Goal: Information Seeking & Learning: Learn about a topic

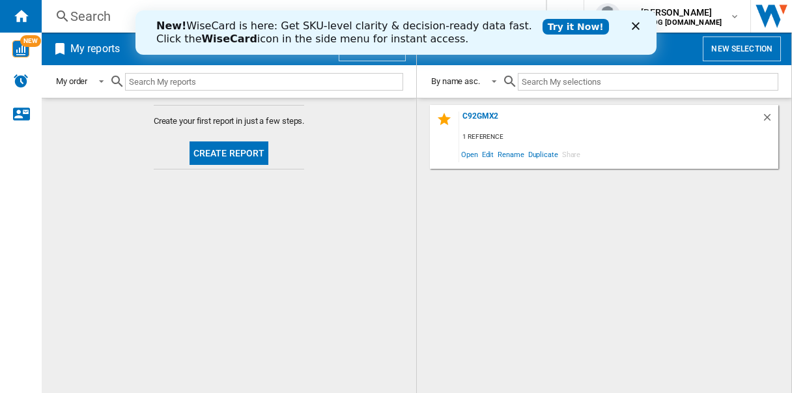
click at [87, 16] on div "Search" at bounding box center [291, 16] width 442 height 18
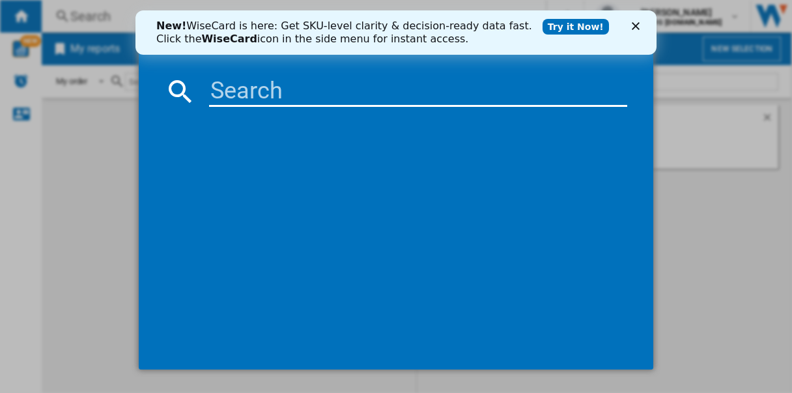
click at [272, 89] on input at bounding box center [418, 91] width 418 height 31
paste input "SFP6301TVX"
type input "SFP6301TVX"
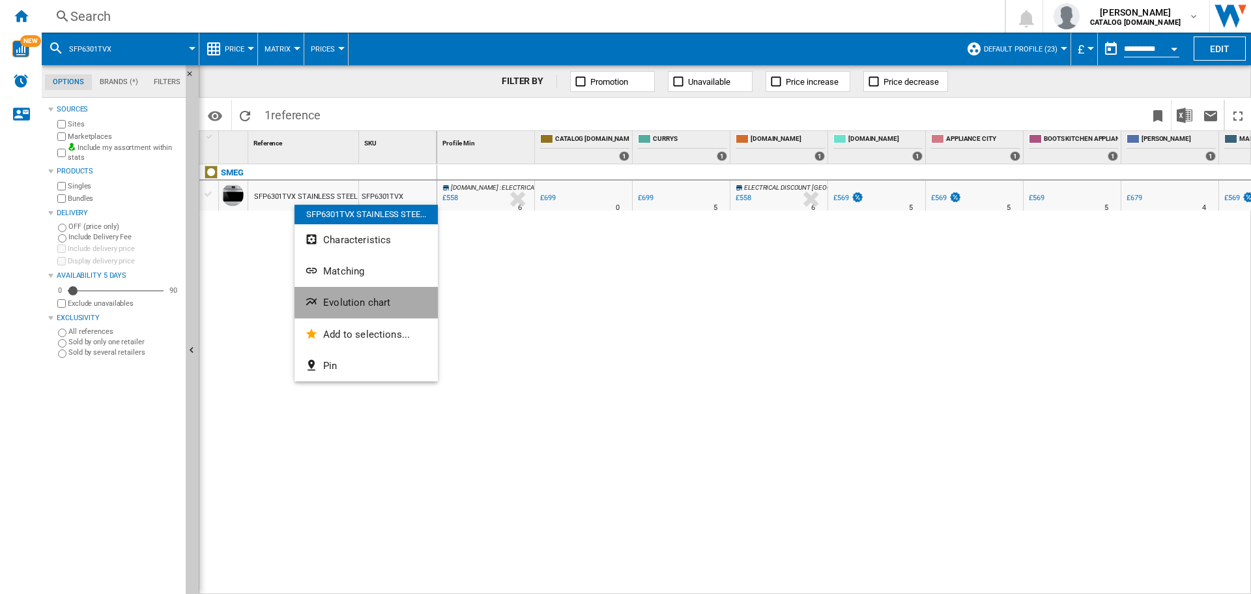
click at [352, 305] on span "Evolution chart" at bounding box center [356, 302] width 67 height 12
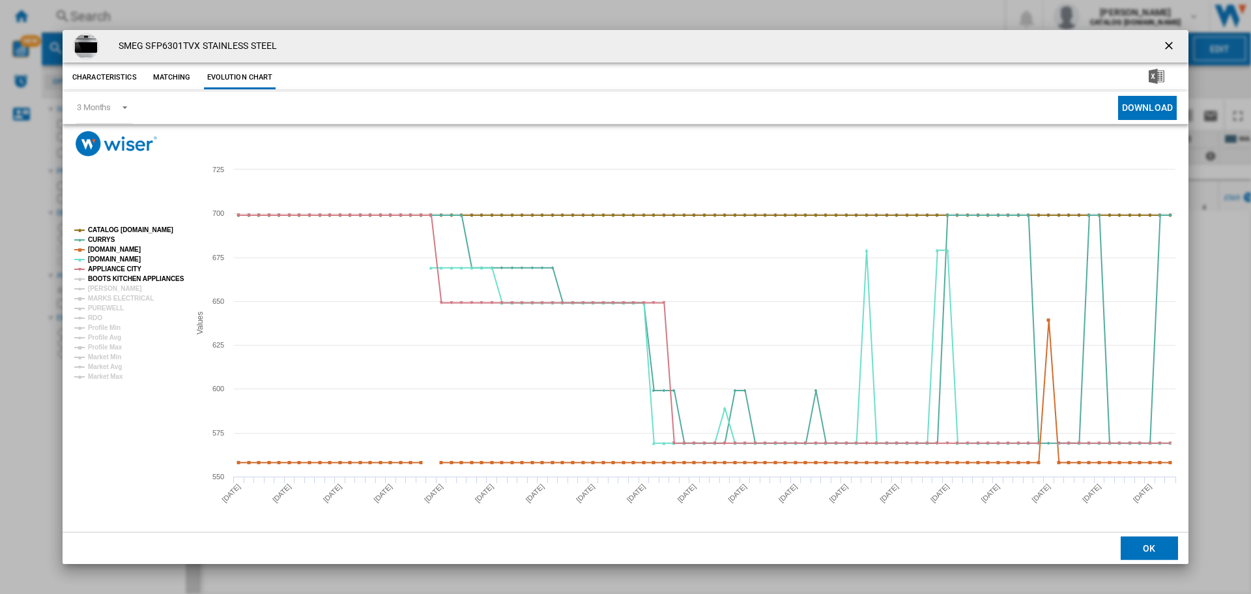
click at [94, 277] on tspan "BOOTS KITCHEN APPLIANCES" at bounding box center [136, 278] width 96 height 7
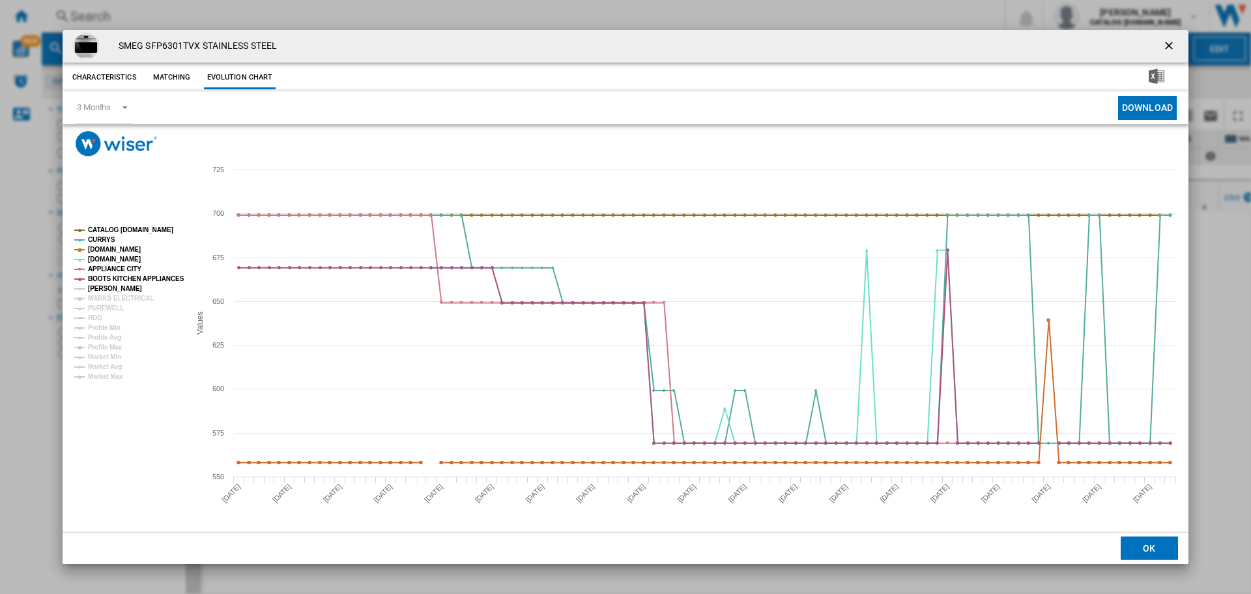
click at [95, 288] on tspan "[PERSON_NAME]" at bounding box center [115, 288] width 54 height 7
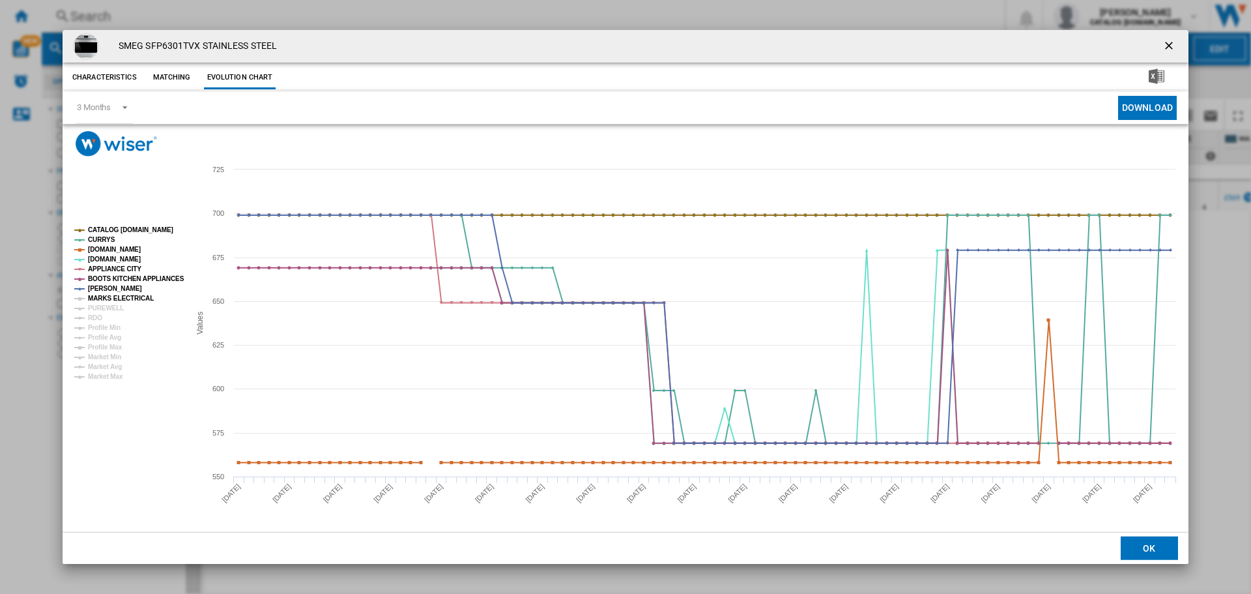
click at [98, 295] on tspan "MARKS ELECTRICAL" at bounding box center [121, 298] width 66 height 7
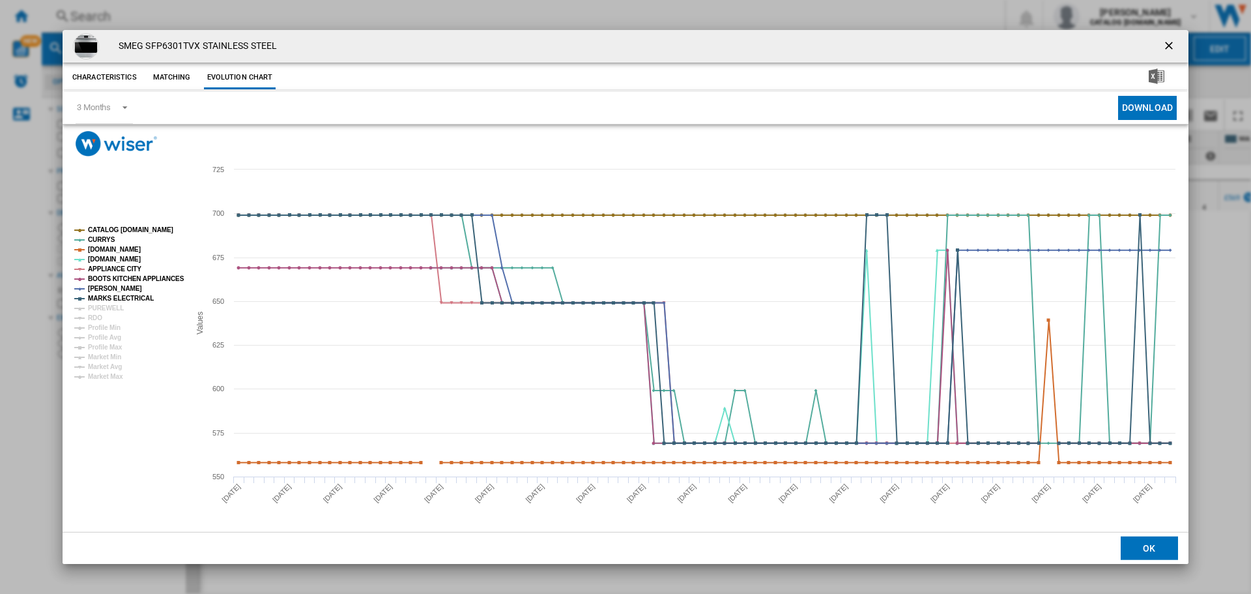
click at [792, 46] on ng-md-icon "getI18NText('BUTTONS.CLOSE_DIALOG')" at bounding box center [1170, 47] width 16 height 16
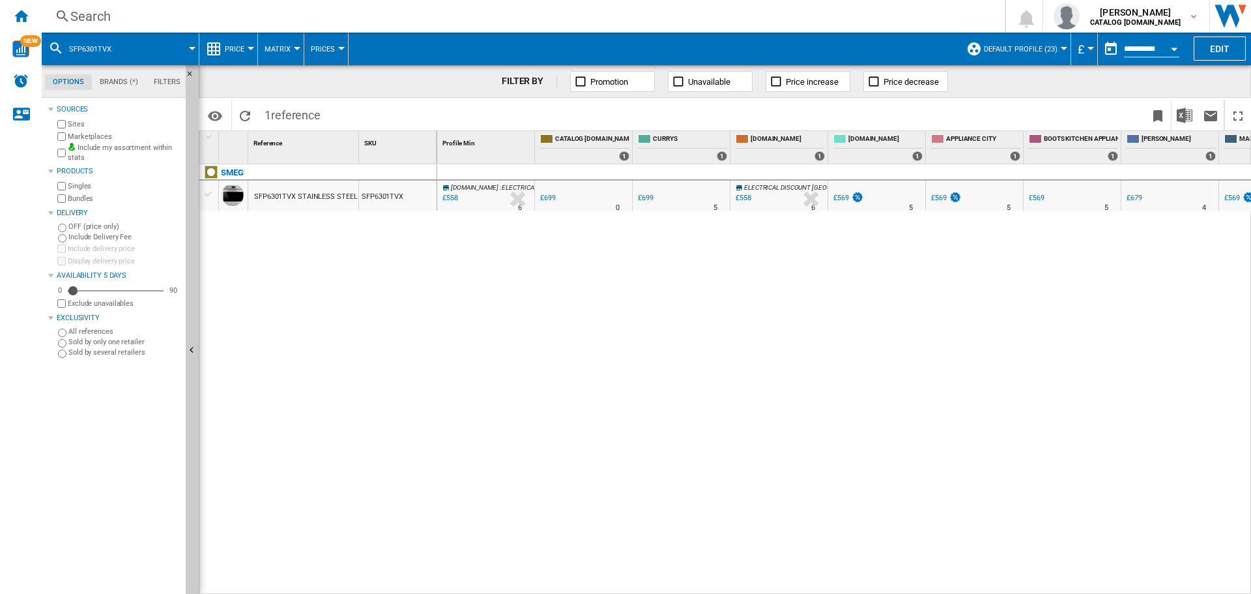
click at [106, 16] on div "Search" at bounding box center [520, 16] width 900 height 18
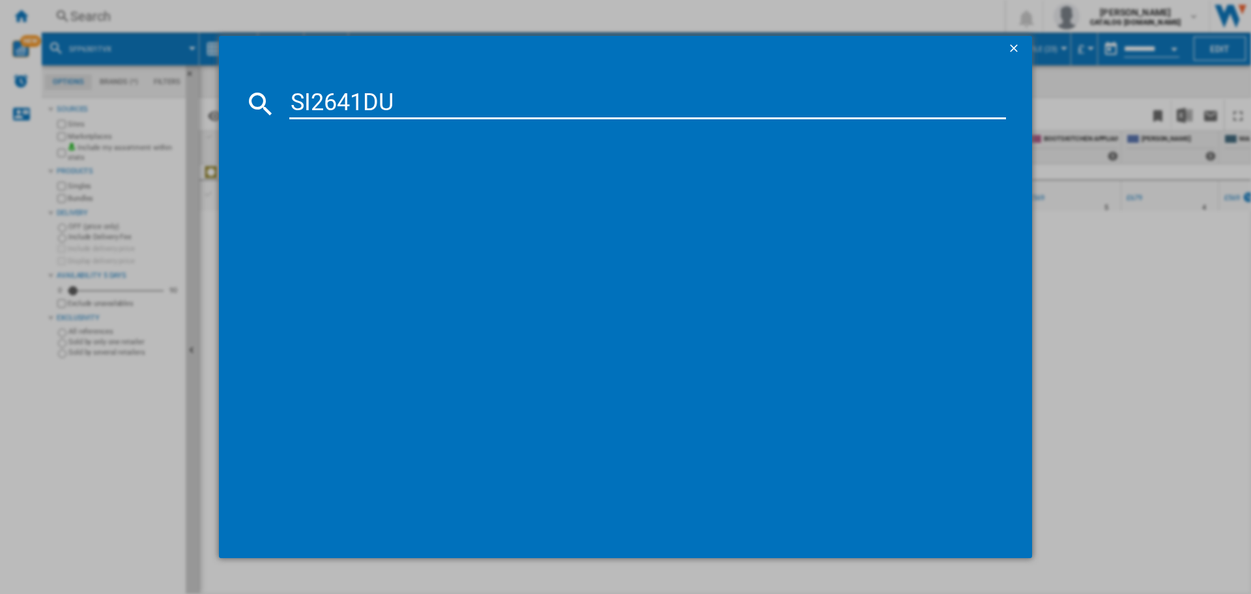
type input "SI2641DUK"
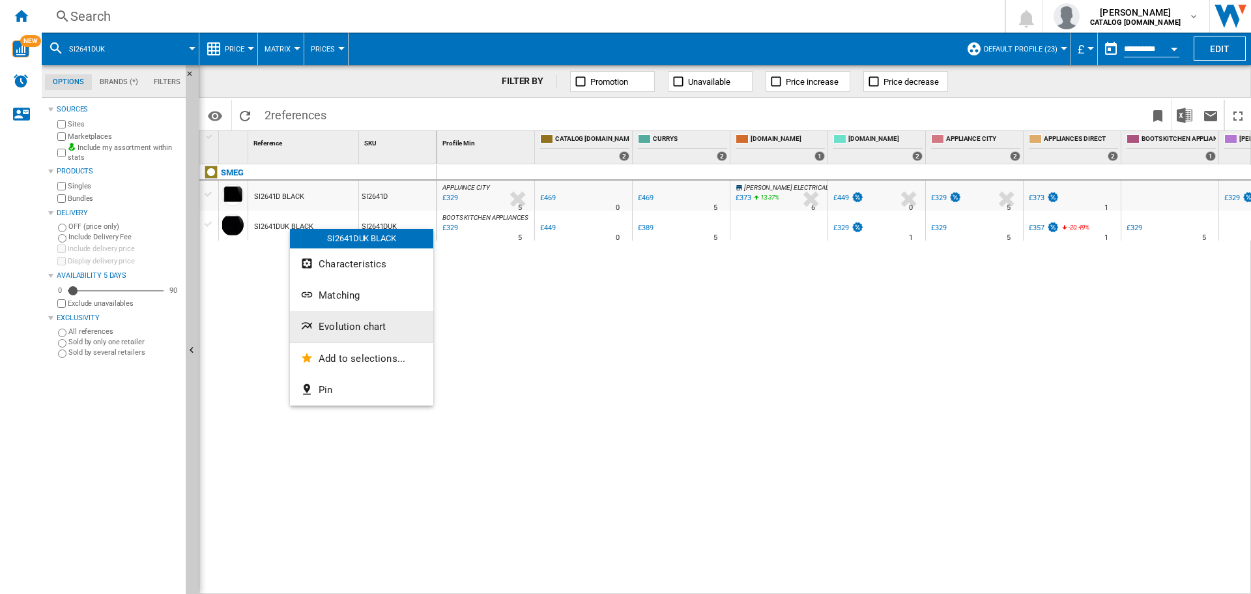
click at [341, 332] on button "Evolution chart" at bounding box center [361, 326] width 143 height 31
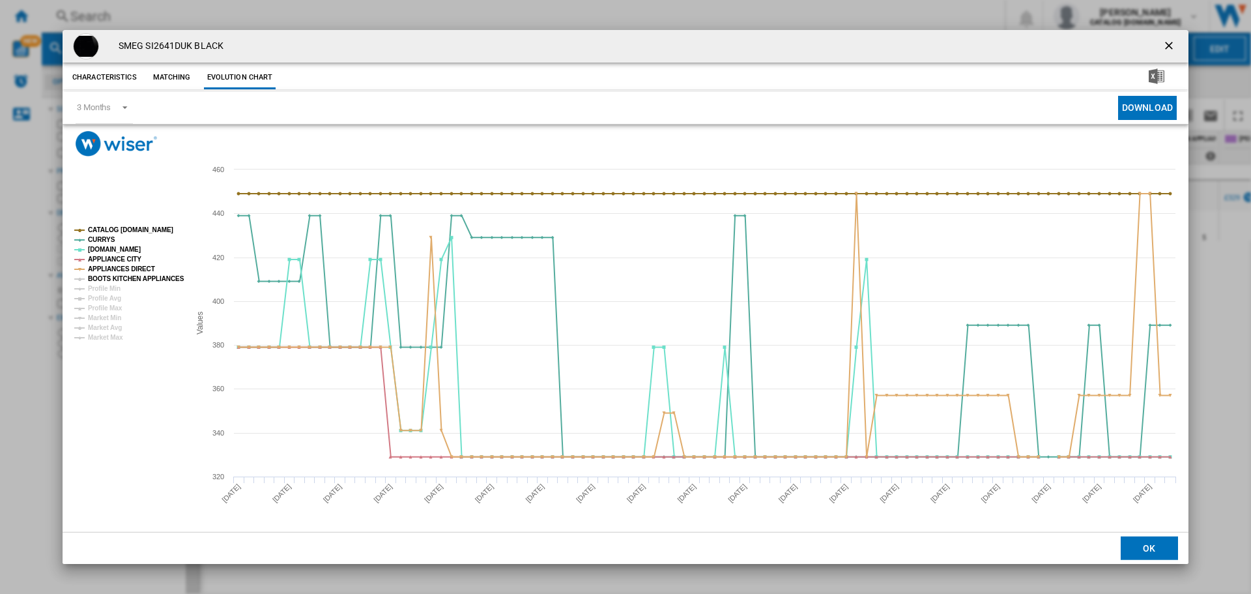
click at [104, 276] on tspan "BOOTS KITCHEN APPLIANCES" at bounding box center [136, 278] width 96 height 7
